Goal: Information Seeking & Learning: Learn about a topic

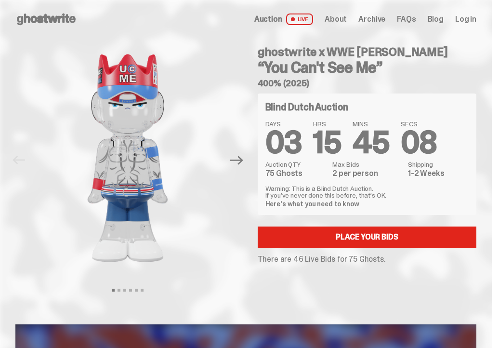
click at [40, 15] on icon at bounding box center [46, 19] width 62 height 15
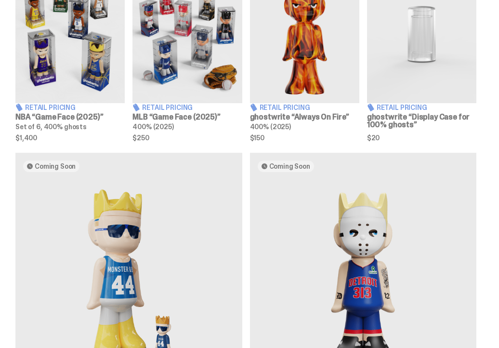
scroll to position [496, 0]
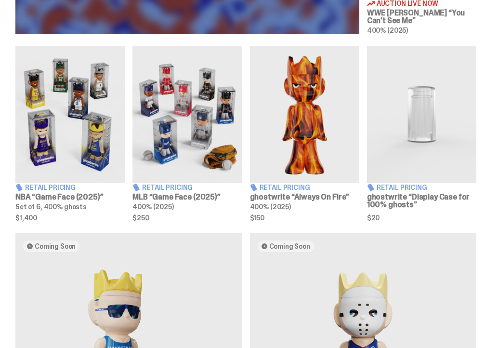
click at [210, 143] on img at bounding box center [186, 114] width 109 height 137
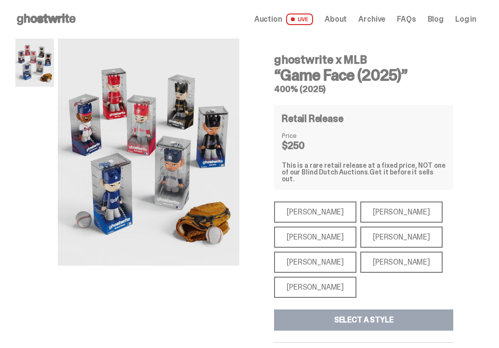
click at [310, 206] on div "[PERSON_NAME]" at bounding box center [315, 211] width 82 height 21
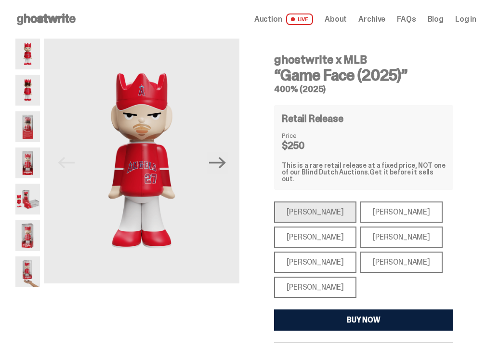
click at [379, 255] on div "[PERSON_NAME]" at bounding box center [401, 261] width 82 height 21
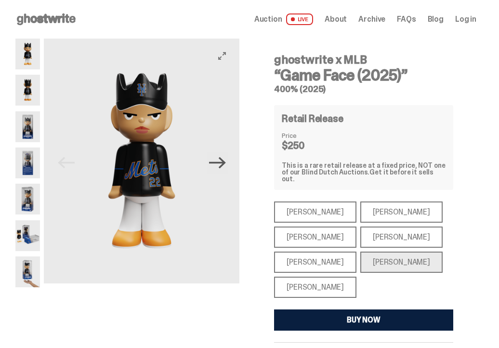
click at [226, 167] on icon "Next" at bounding box center [217, 162] width 17 height 17
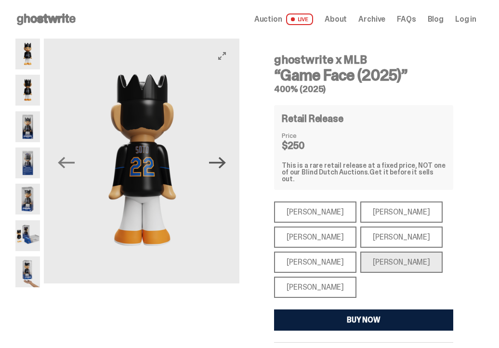
click at [226, 167] on icon "Next" at bounding box center [217, 162] width 17 height 17
